Goal: Navigation & Orientation: Find specific page/section

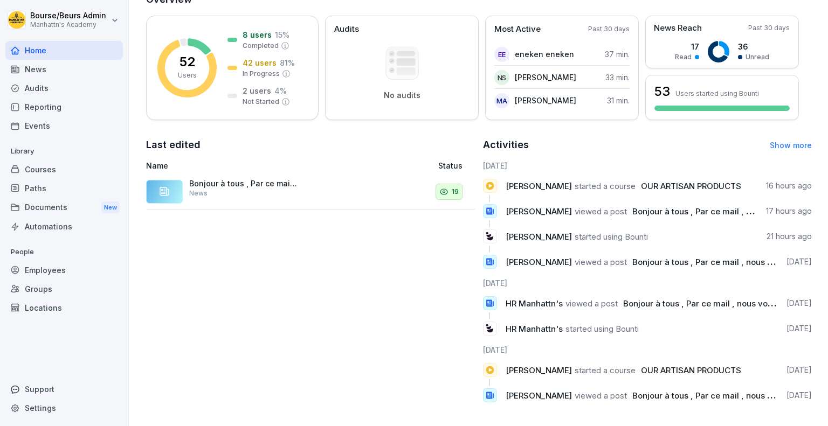
scroll to position [157, 0]
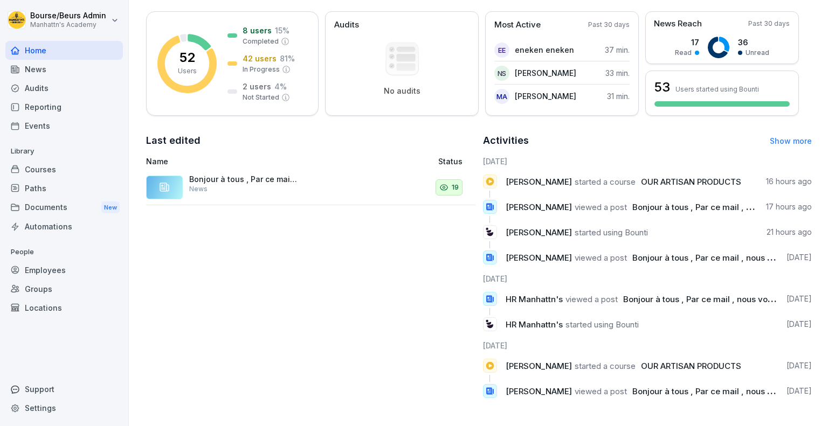
click at [52, 273] on div "Employees" at bounding box center [63, 270] width 117 height 19
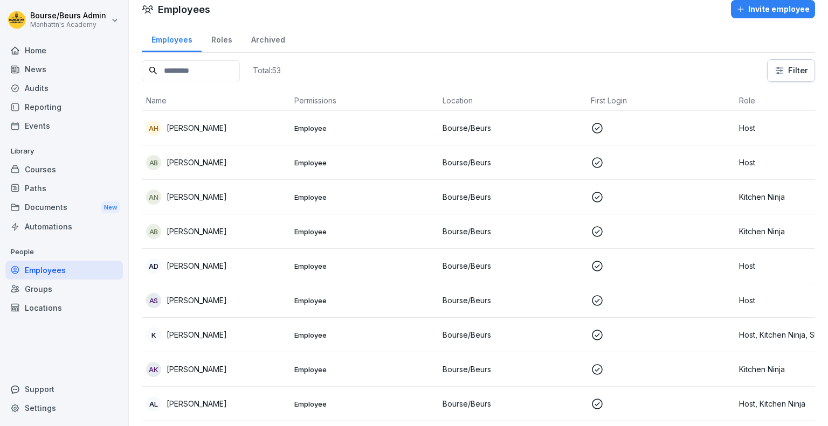
click at [317, 125] on p "Employee" at bounding box center [364, 128] width 140 height 10
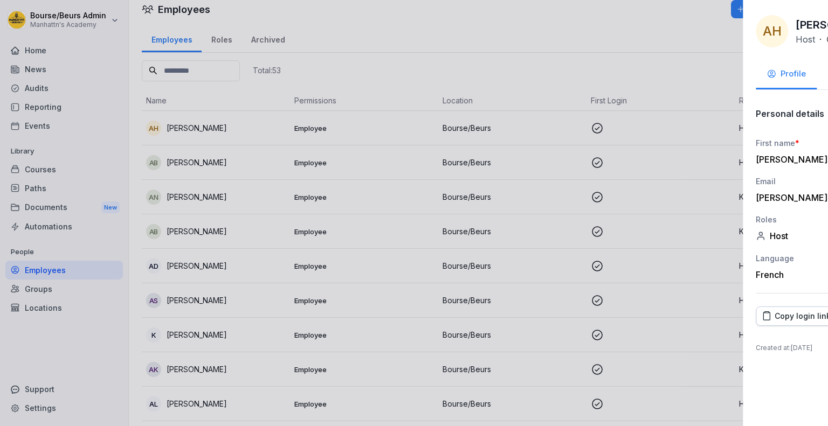
click at [419, 207] on div at bounding box center [414, 213] width 828 height 426
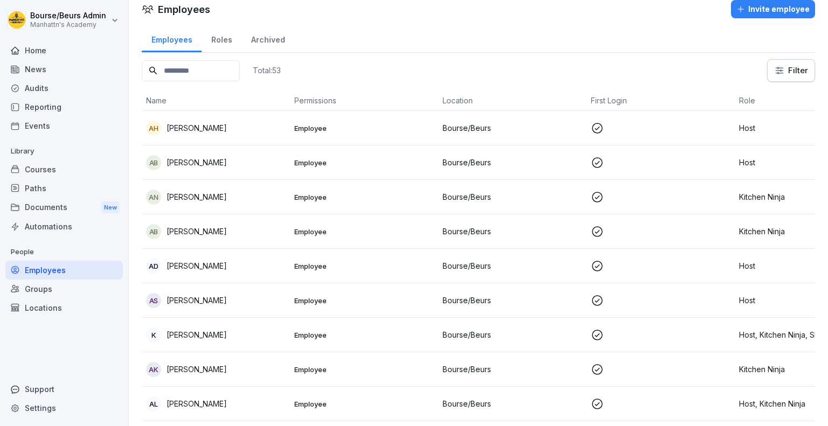
click at [104, 163] on div "Courses" at bounding box center [63, 169] width 117 height 19
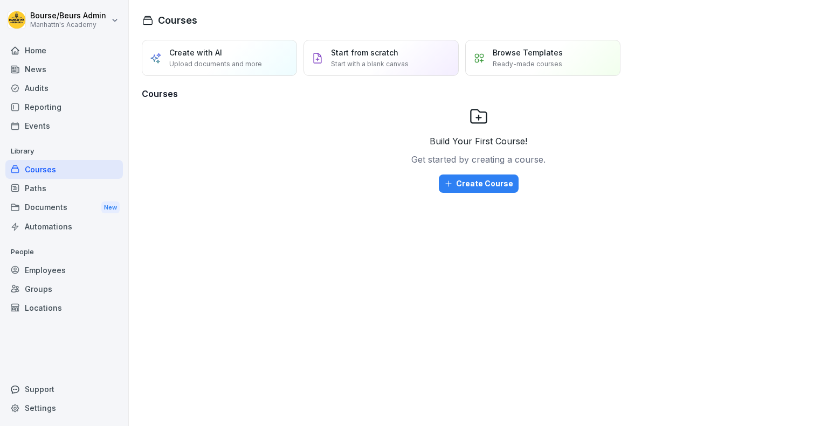
click at [74, 111] on div "Reporting" at bounding box center [63, 107] width 117 height 19
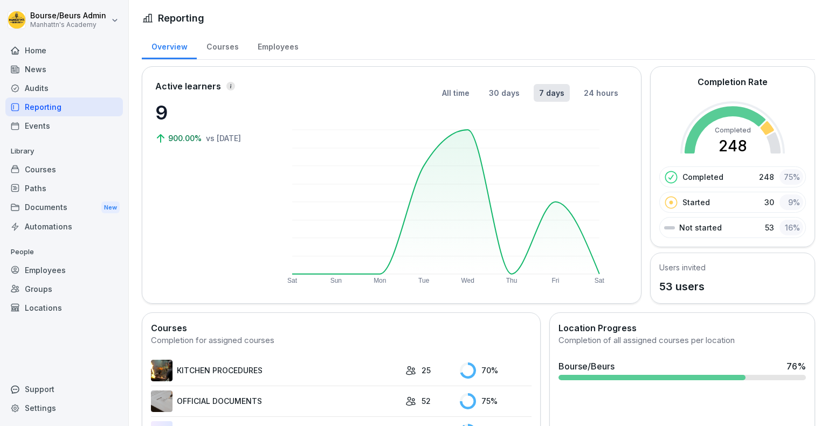
click at [224, 52] on div "Courses" at bounding box center [222, 45] width 51 height 27
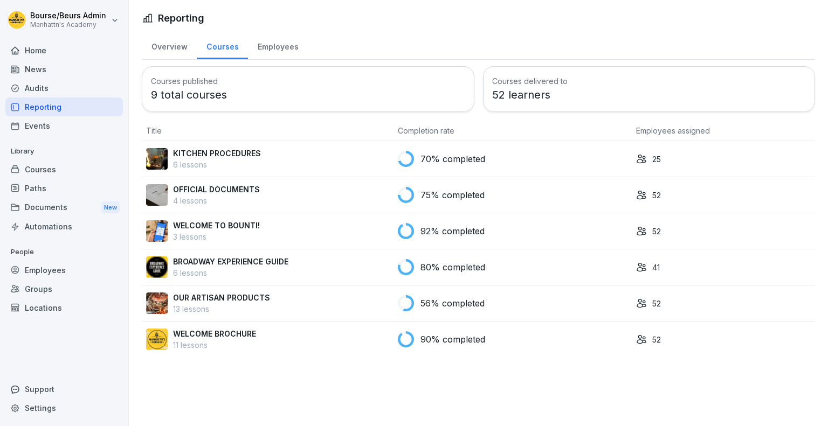
click at [283, 46] on div "Employees" at bounding box center [278, 45] width 60 height 27
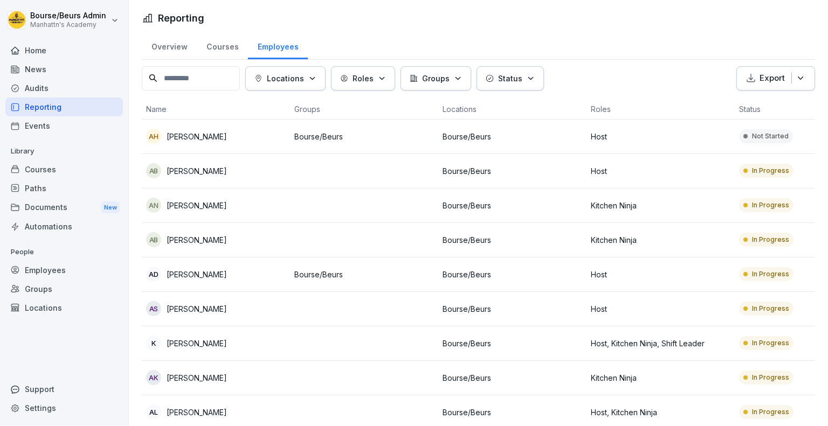
click at [650, 162] on td "Host" at bounding box center [660, 171] width 148 height 34
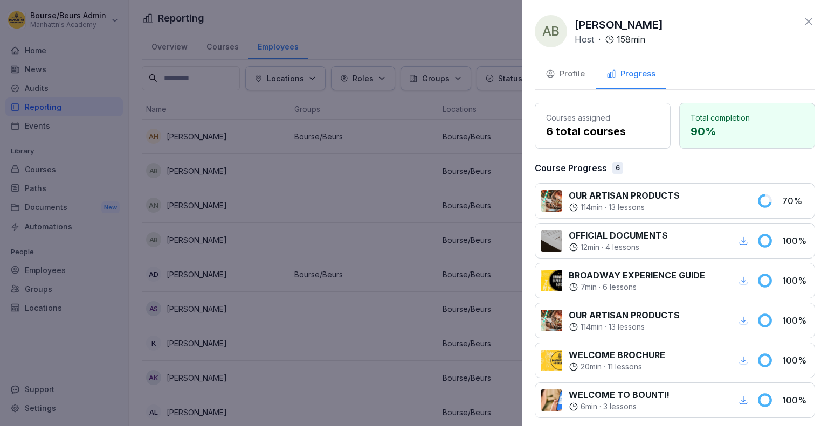
click at [805, 23] on icon at bounding box center [809, 22] width 8 height 8
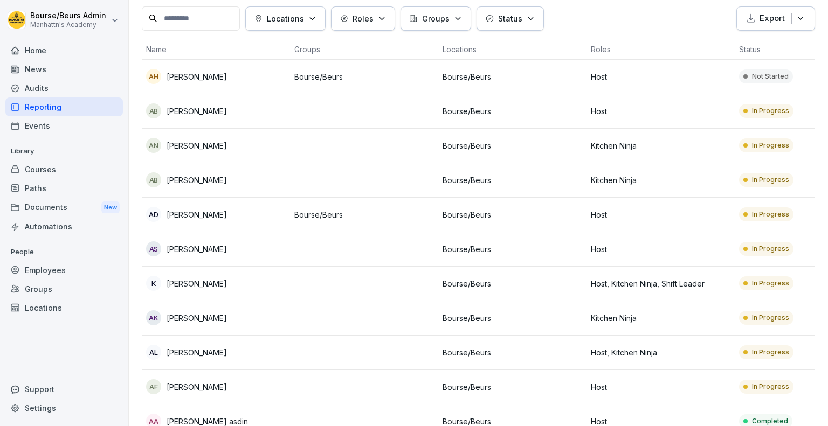
scroll to position [61, 0]
click at [295, 183] on td at bounding box center [364, 179] width 148 height 34
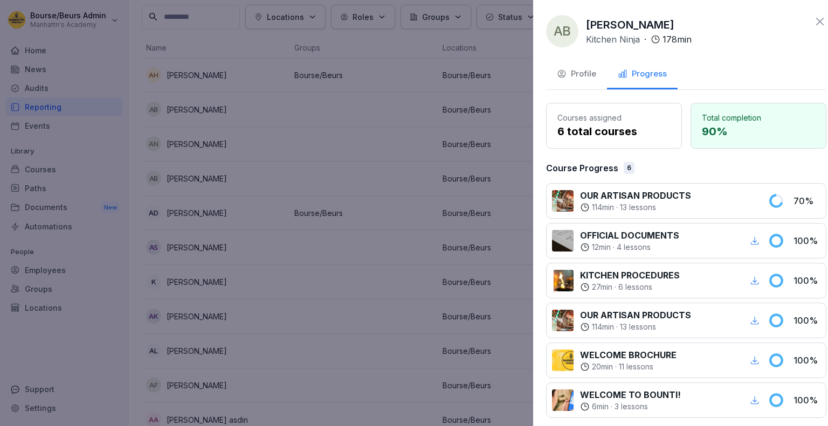
click at [406, 153] on div at bounding box center [414, 213] width 828 height 426
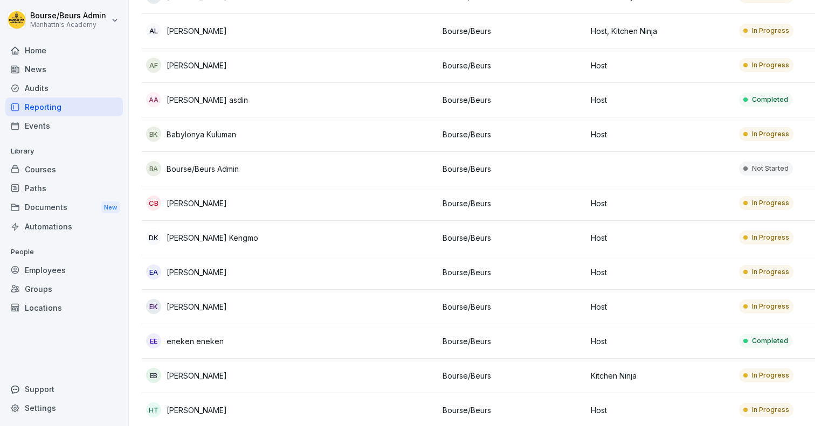
scroll to position [383, 0]
